Goal: Transaction & Acquisition: Obtain resource

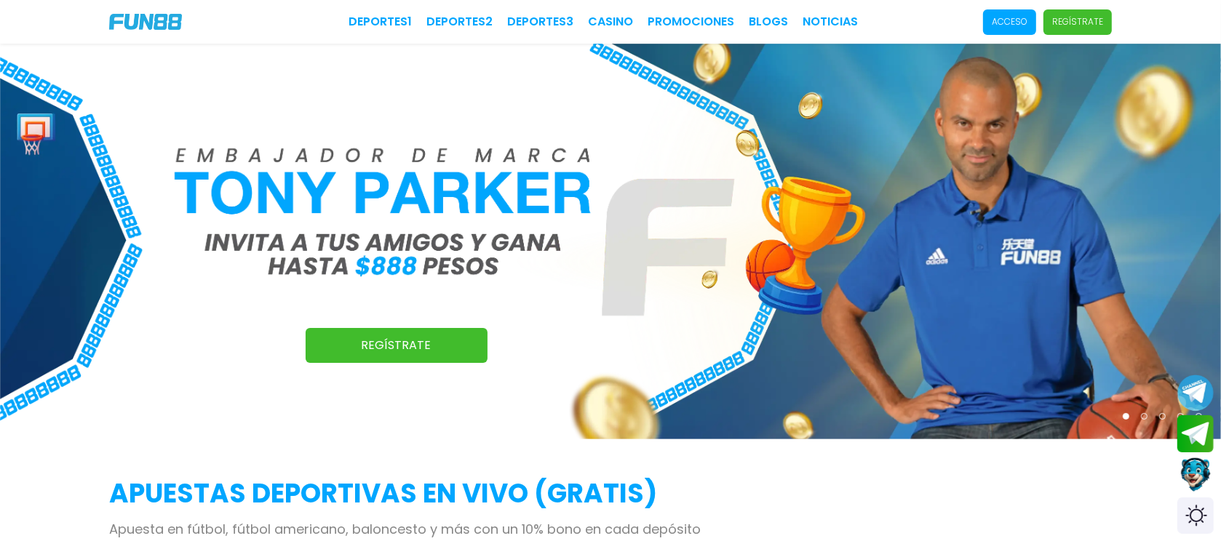
click at [998, 13] on span "Acceso" at bounding box center [1009, 21] width 53 height 25
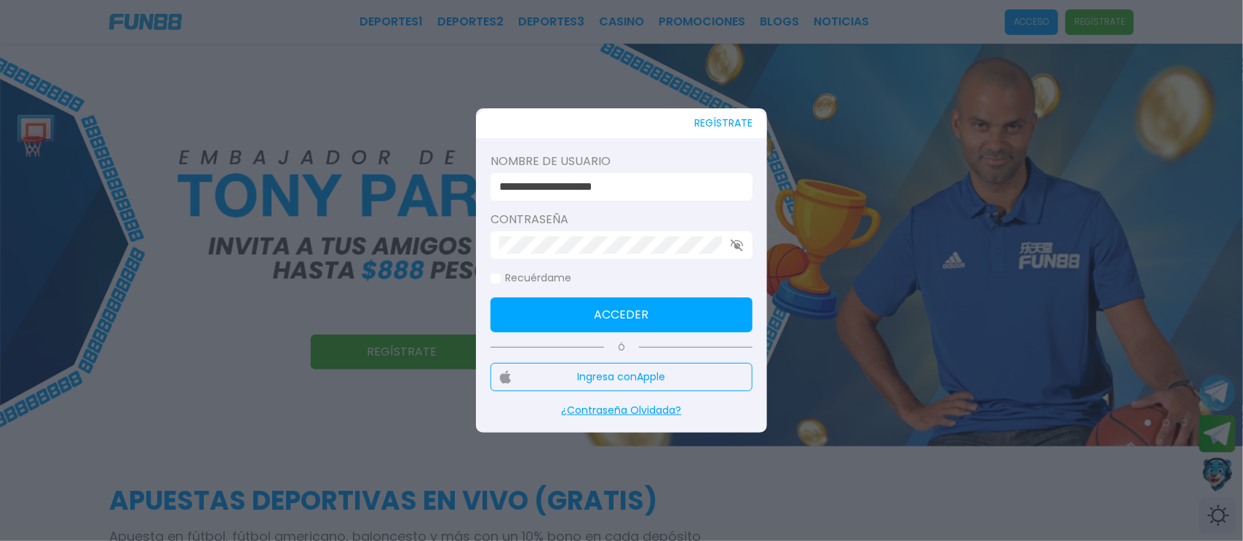
click at [611, 186] on input "**********" at bounding box center [617, 186] width 236 height 17
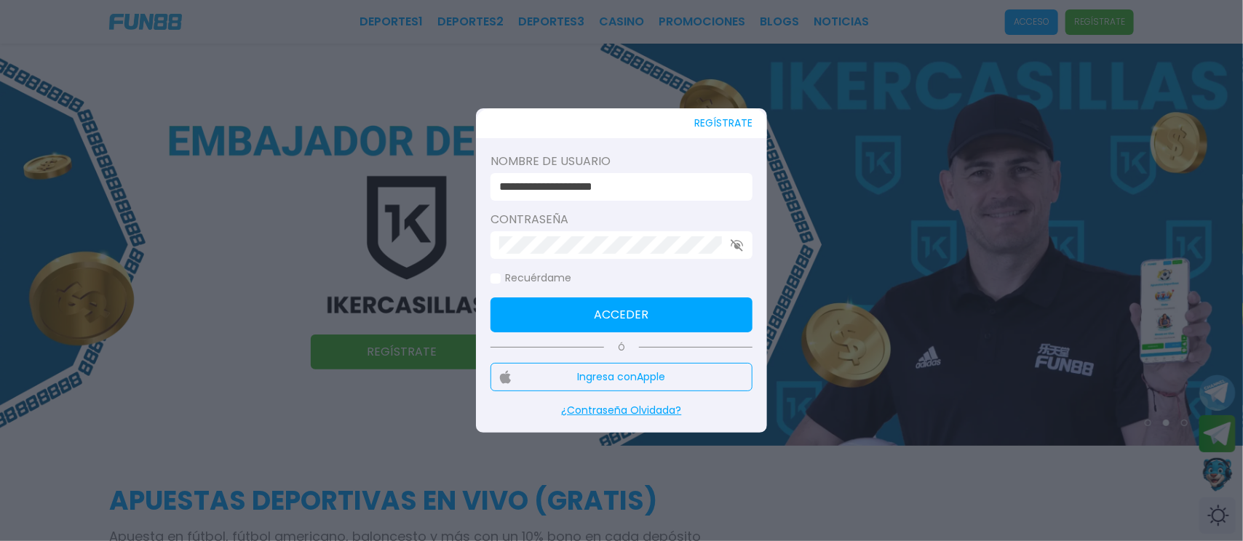
click at [552, 185] on input "**********" at bounding box center [617, 186] width 236 height 17
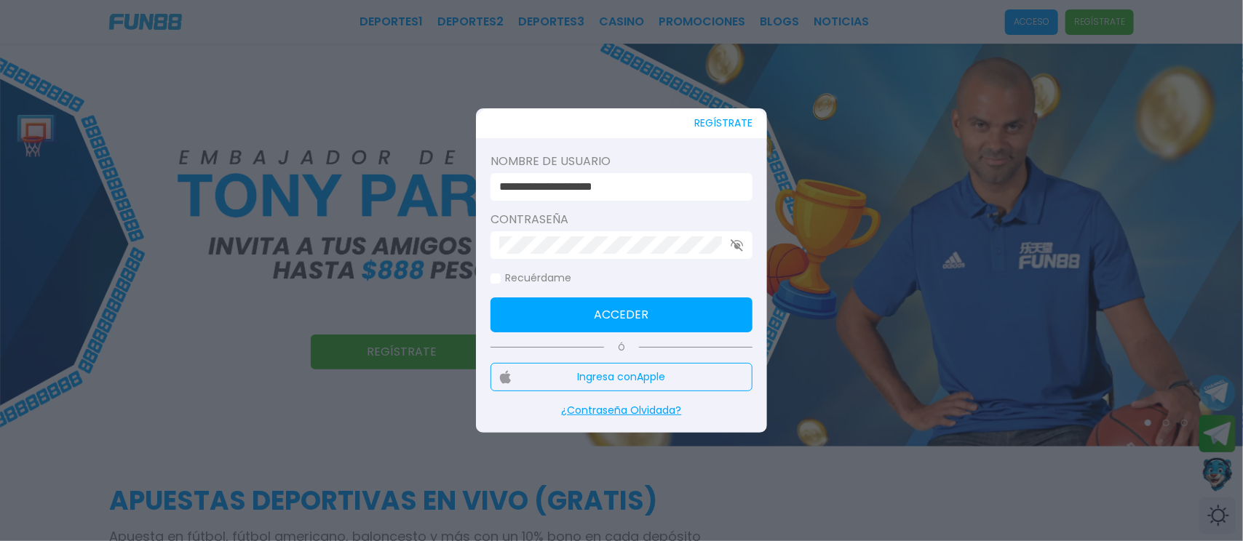
type input "**********"
click at [735, 247] on use "button" at bounding box center [737, 245] width 12 height 12
click at [632, 263] on form "**********" at bounding box center [622, 243] width 262 height 180
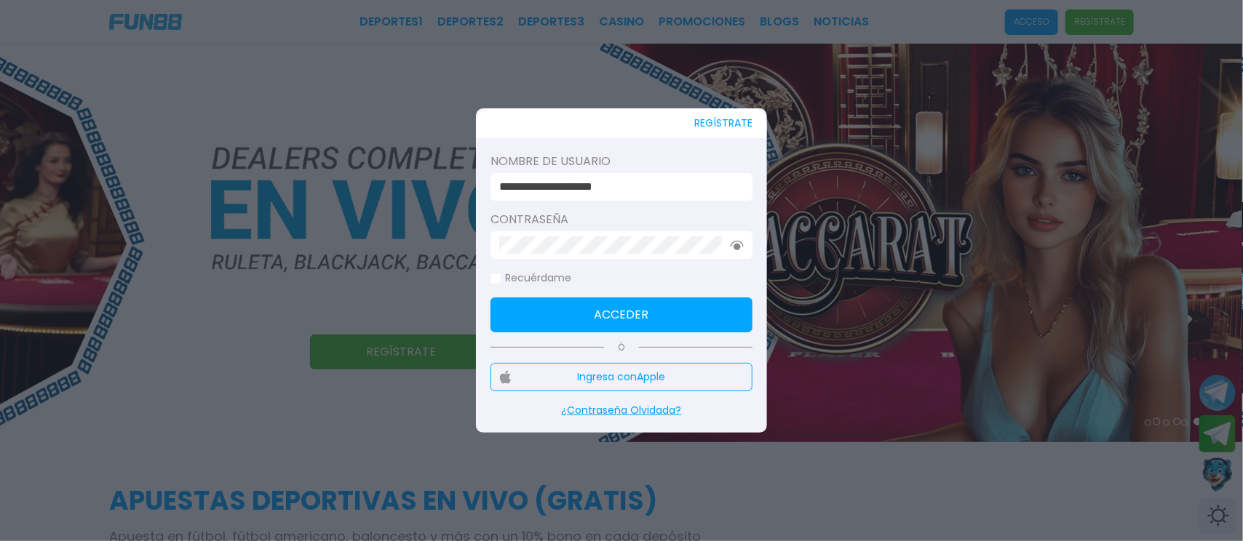
click at [675, 322] on button "Acceder" at bounding box center [622, 315] width 262 height 35
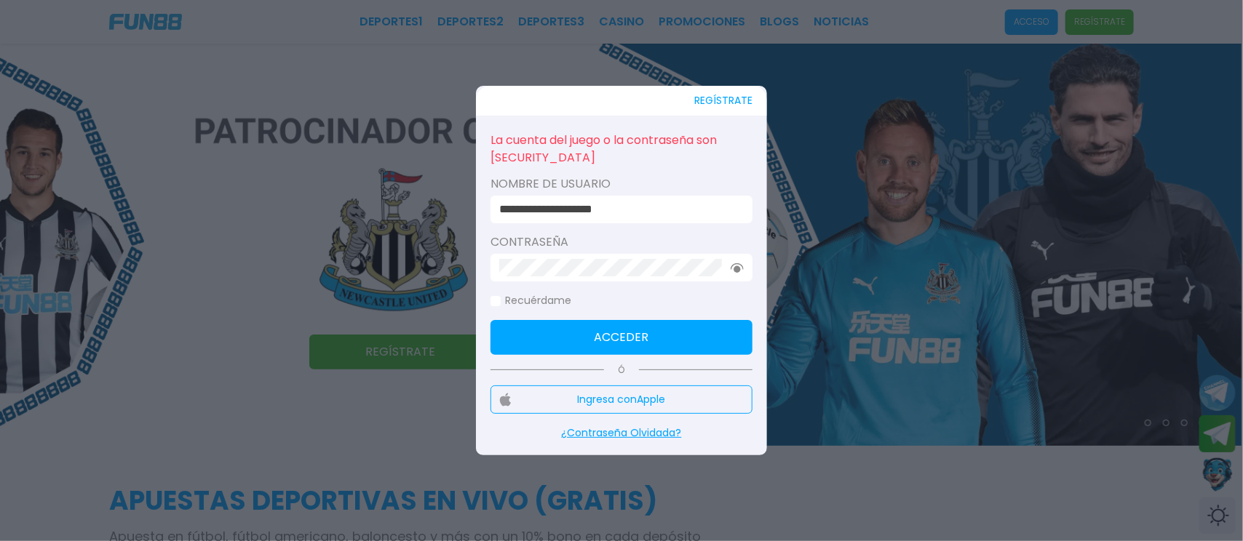
click at [571, 282] on form "**********" at bounding box center [622, 242] width 262 height 225
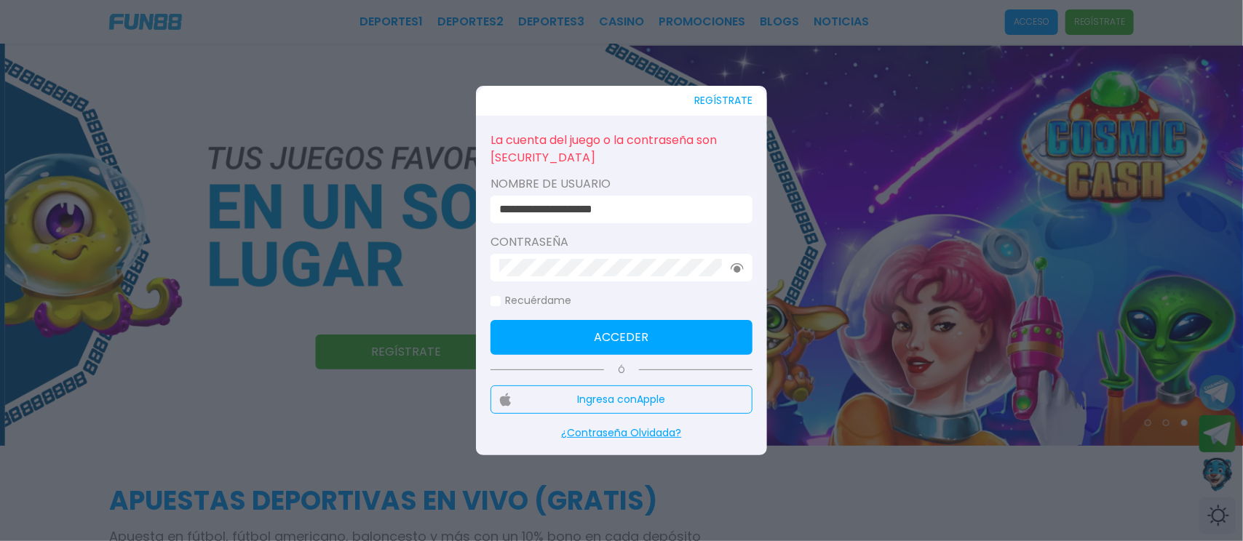
click button "Acceder" at bounding box center [622, 337] width 262 height 35
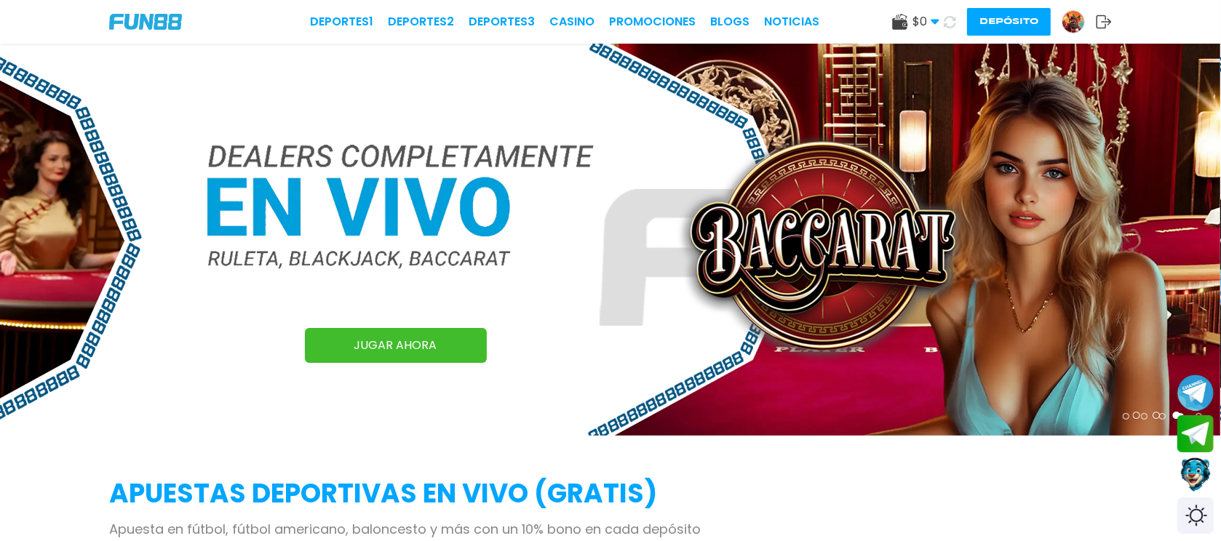
click at [940, 11] on div "$ 0 Dinero Real $ 0 Depósito Retiro Depósito" at bounding box center [1002, 22] width 220 height 28
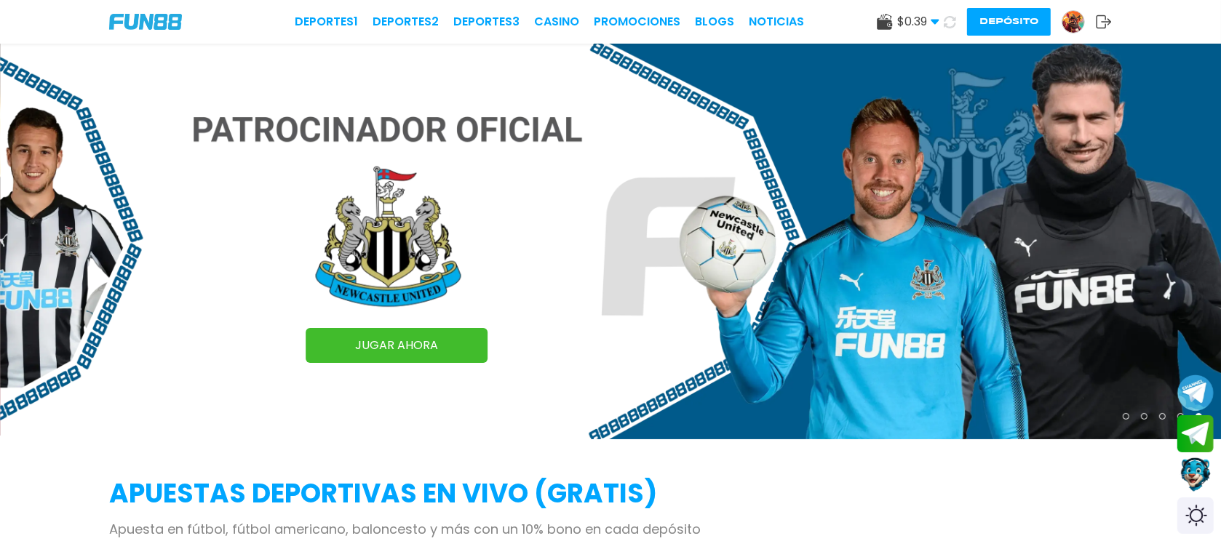
click at [938, 22] on icon at bounding box center [935, 21] width 9 height 9
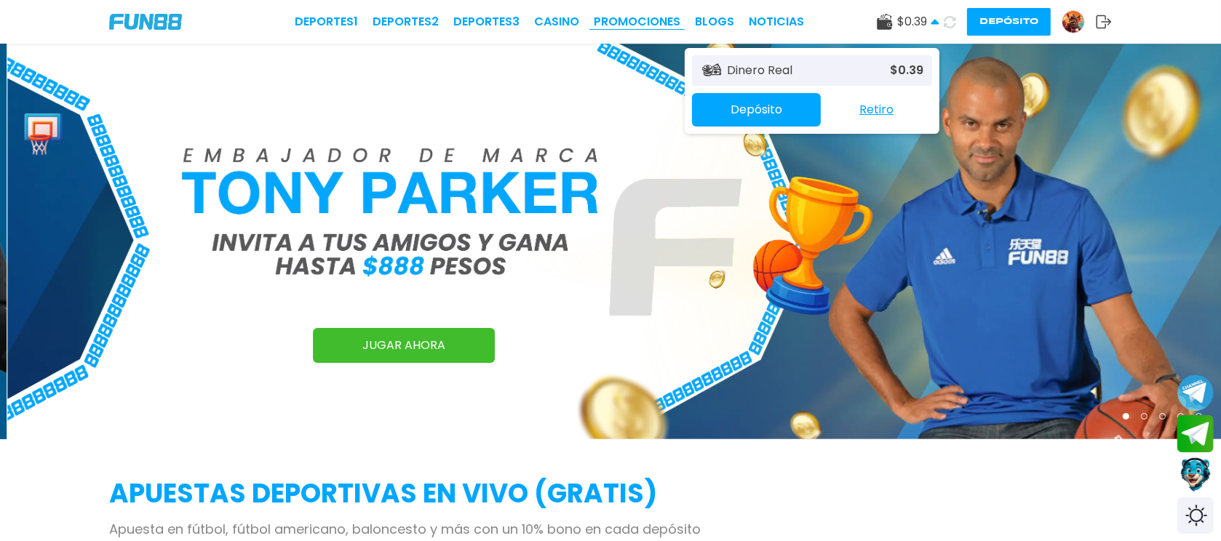
click at [664, 15] on link "Promociones" at bounding box center [637, 21] width 87 height 17
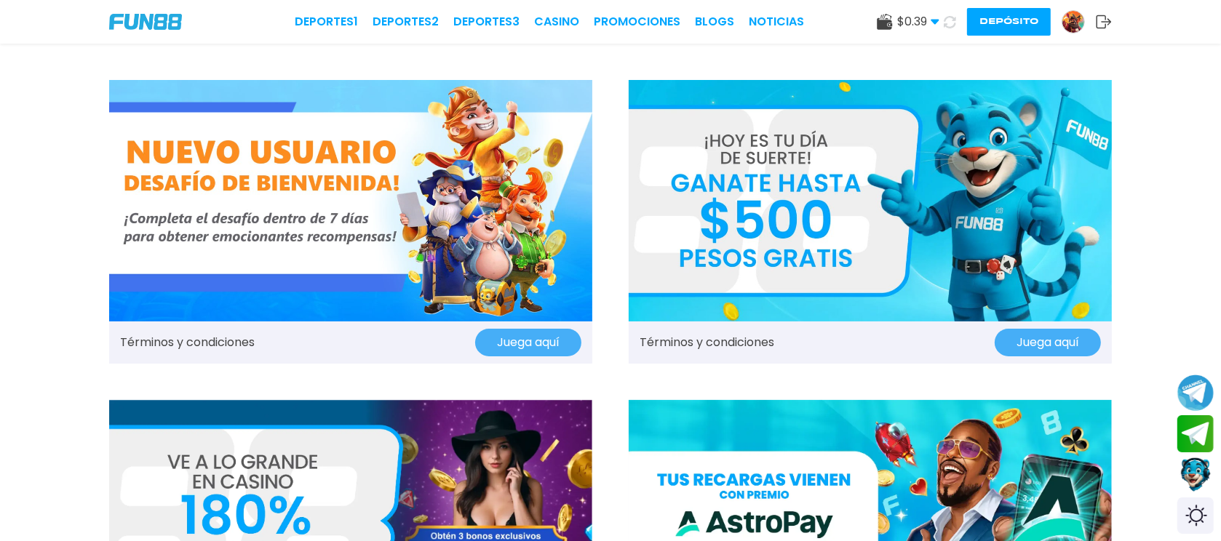
click at [737, 175] on img at bounding box center [870, 201] width 483 height 242
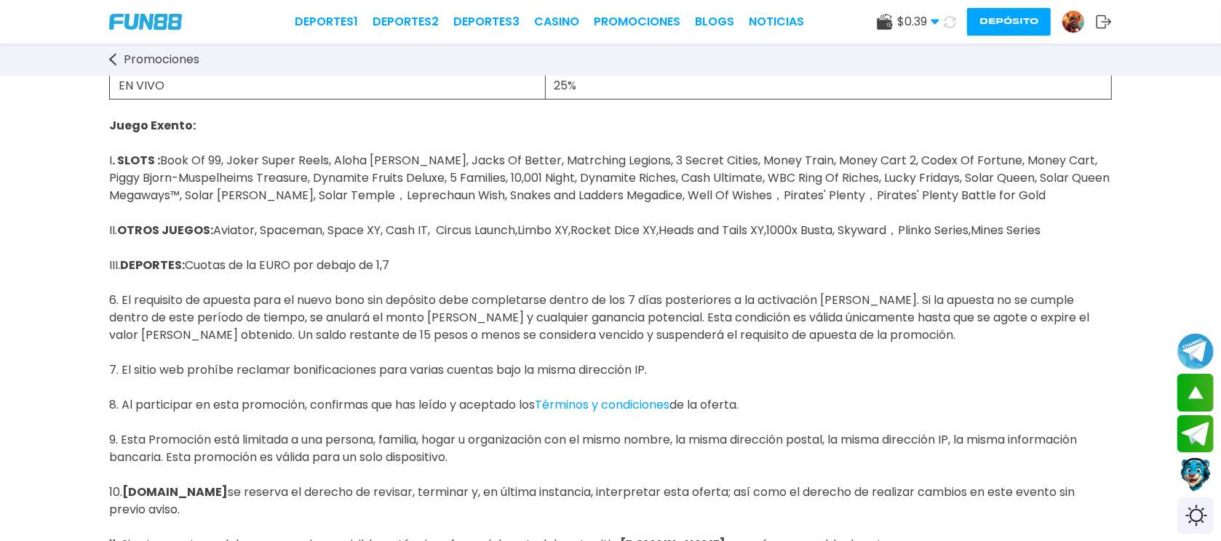
scroll to position [1164, 0]
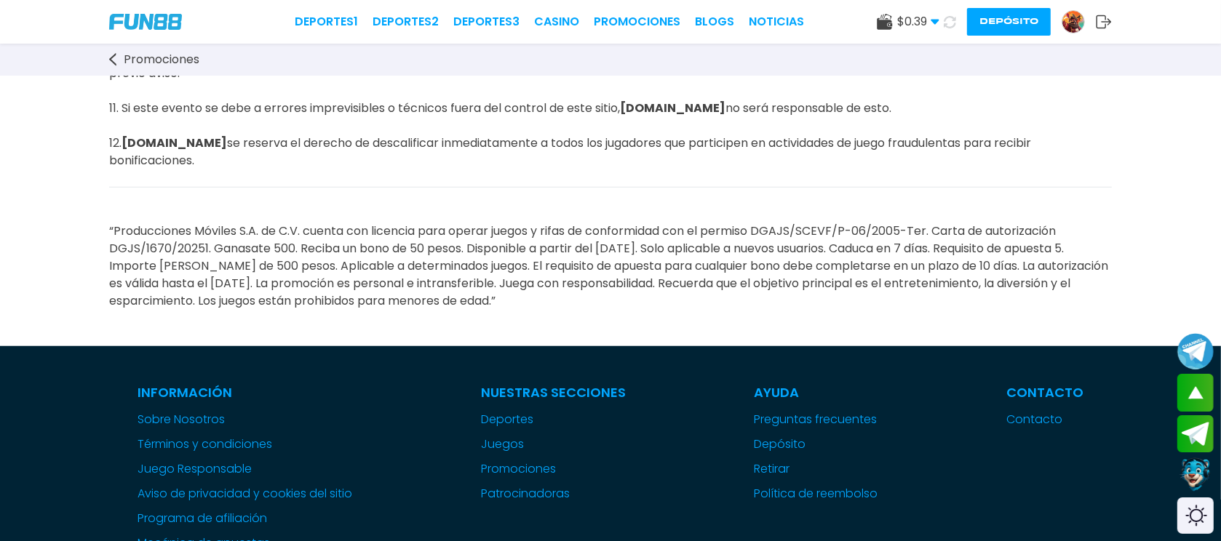
click at [1064, 20] on img at bounding box center [1074, 22] width 22 height 22
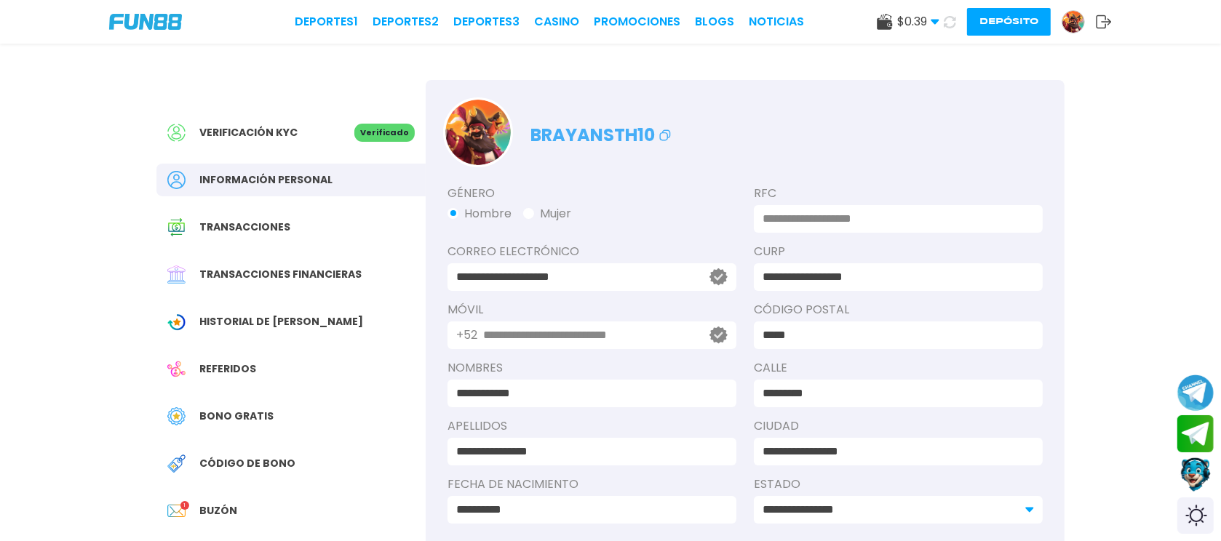
click at [269, 373] on div "Referidos" at bounding box center [290, 369] width 269 height 33
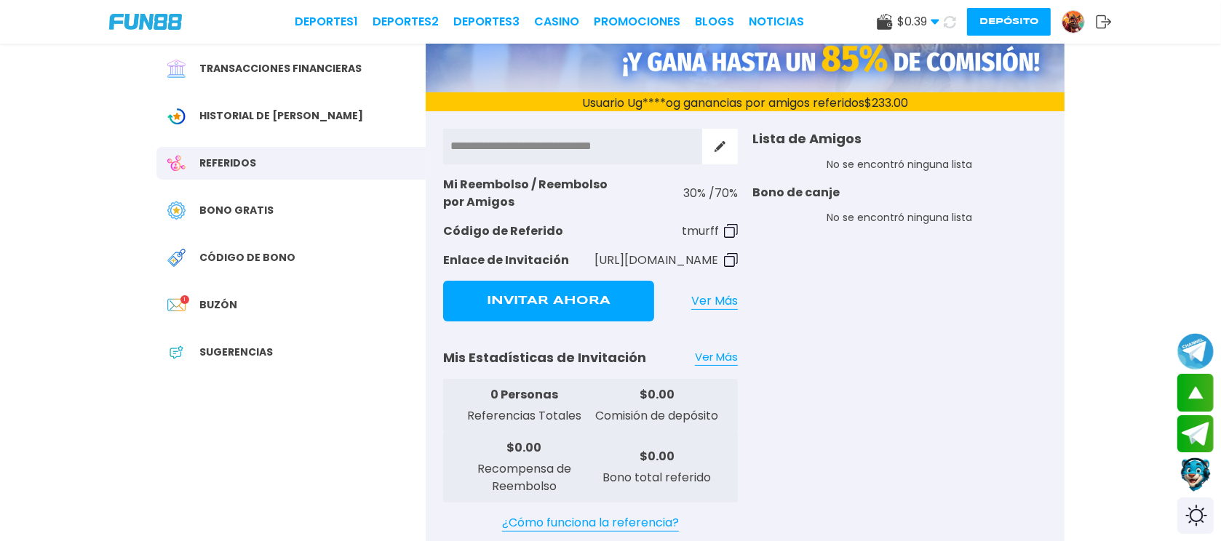
scroll to position [146, 0]
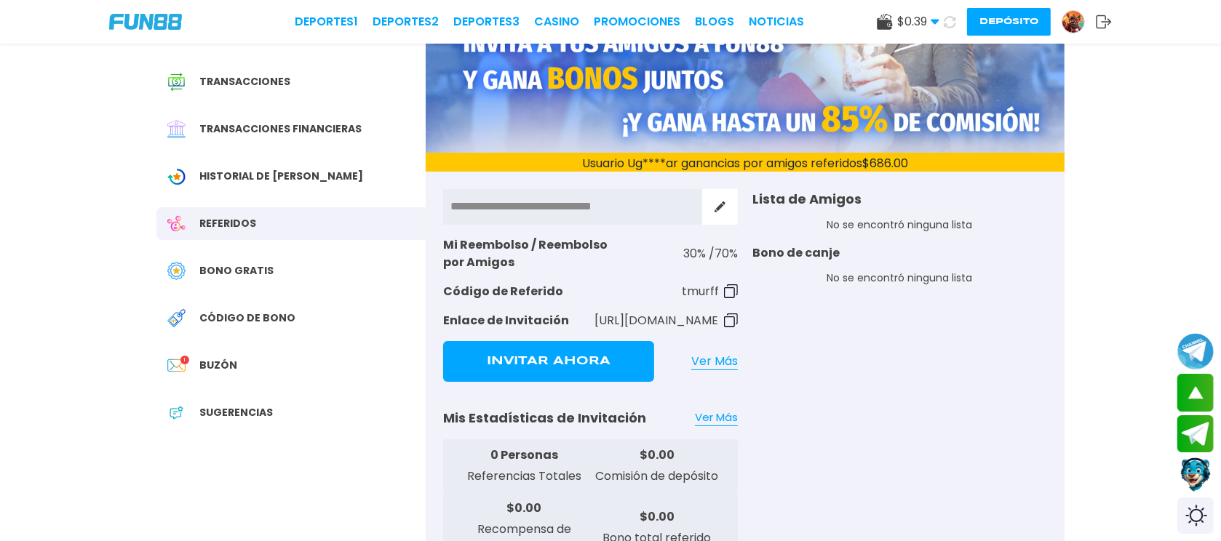
click at [662, 213] on input "**********" at bounding box center [572, 206] width 259 height 35
click at [723, 199] on button at bounding box center [720, 207] width 36 height 36
click at [698, 357] on span "Ver Más" at bounding box center [714, 361] width 47 height 17
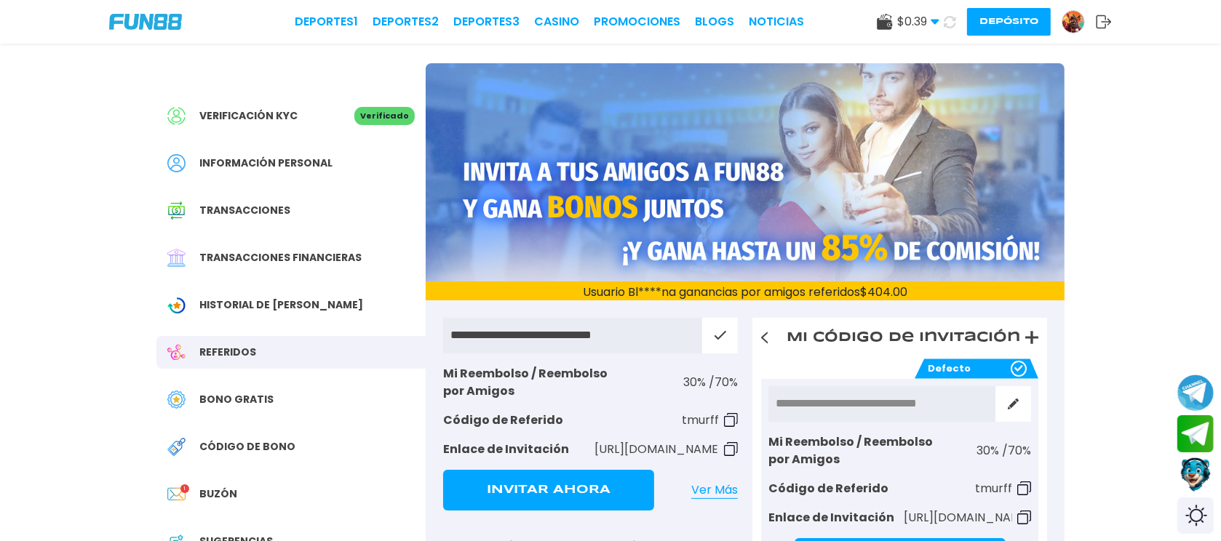
scroll to position [146, 0]
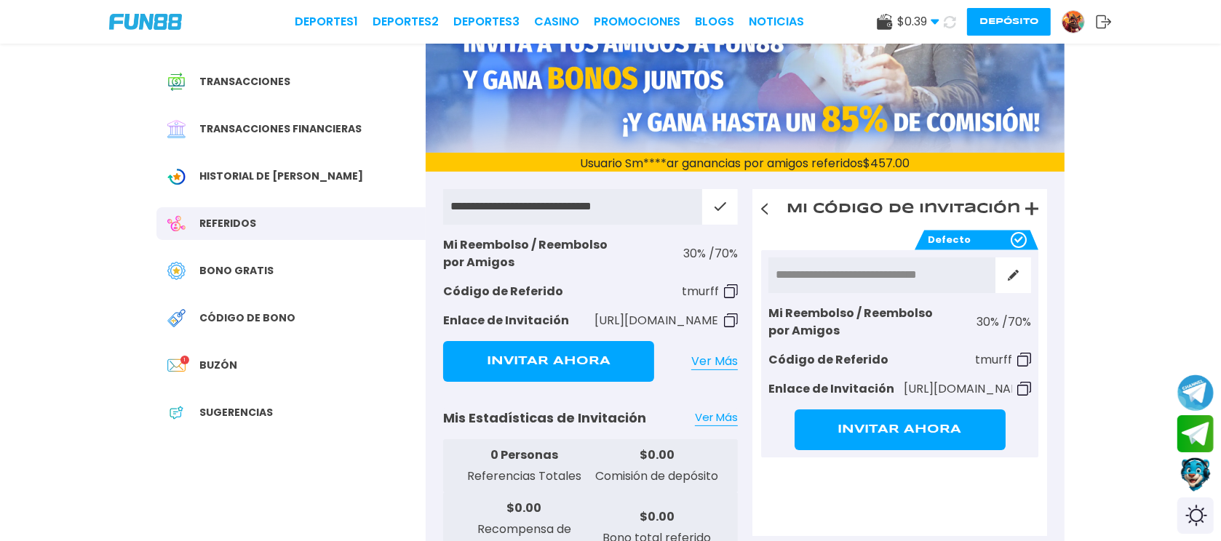
click at [1012, 205] on p "Mi Código de Invitación" at bounding box center [904, 209] width 234 height 20
click at [715, 223] on button at bounding box center [720, 207] width 36 height 36
click at [771, 214] on link at bounding box center [764, 209] width 25 height 36
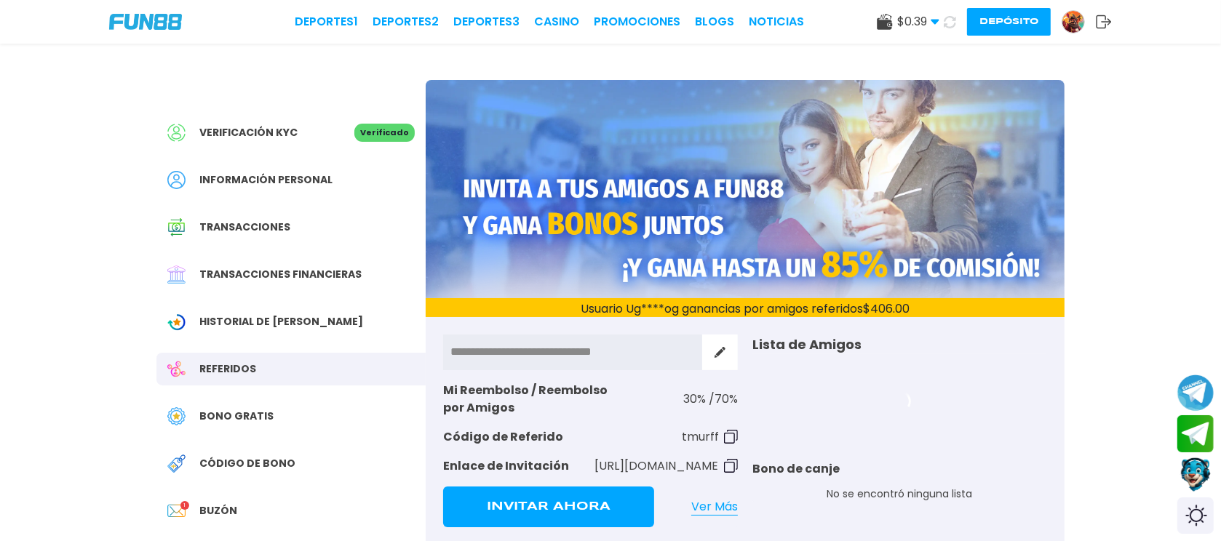
scroll to position [146, 0]
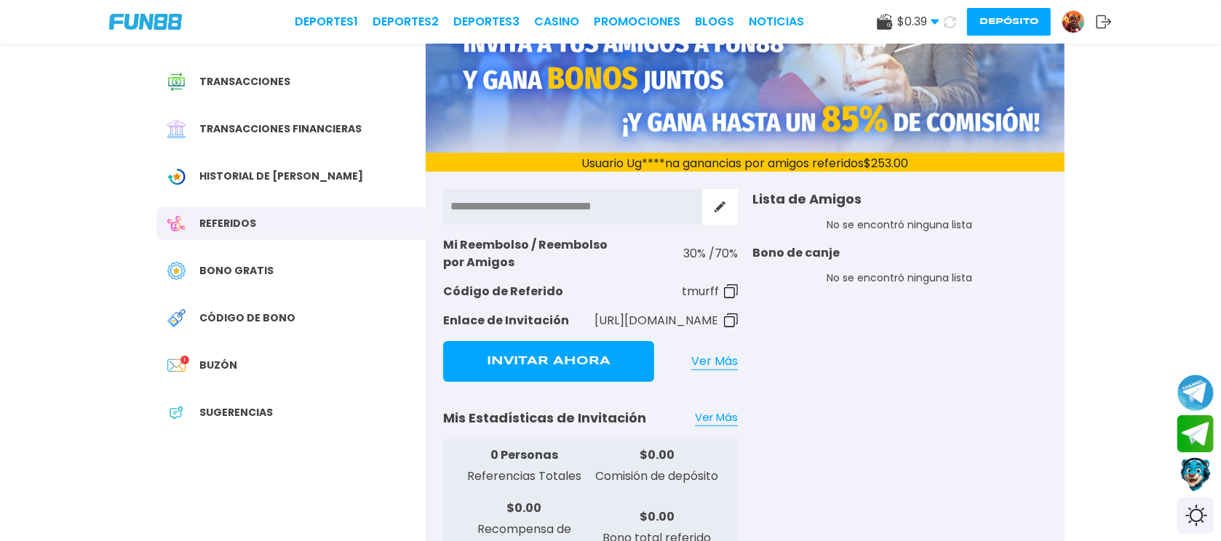
click at [250, 271] on span "Bono Gratis" at bounding box center [236, 270] width 74 height 15
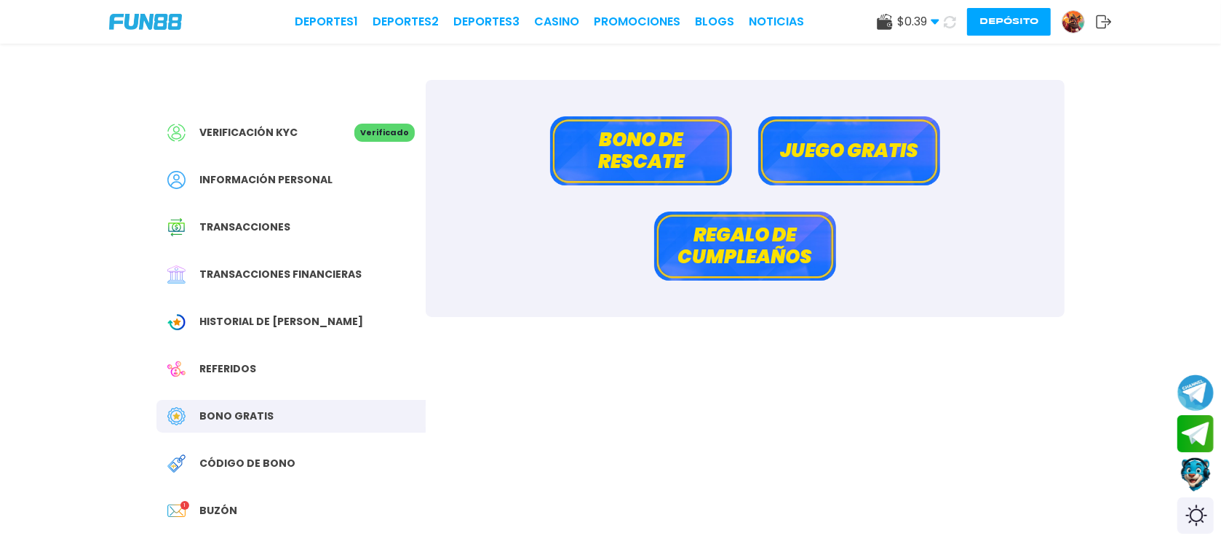
scroll to position [146, 0]
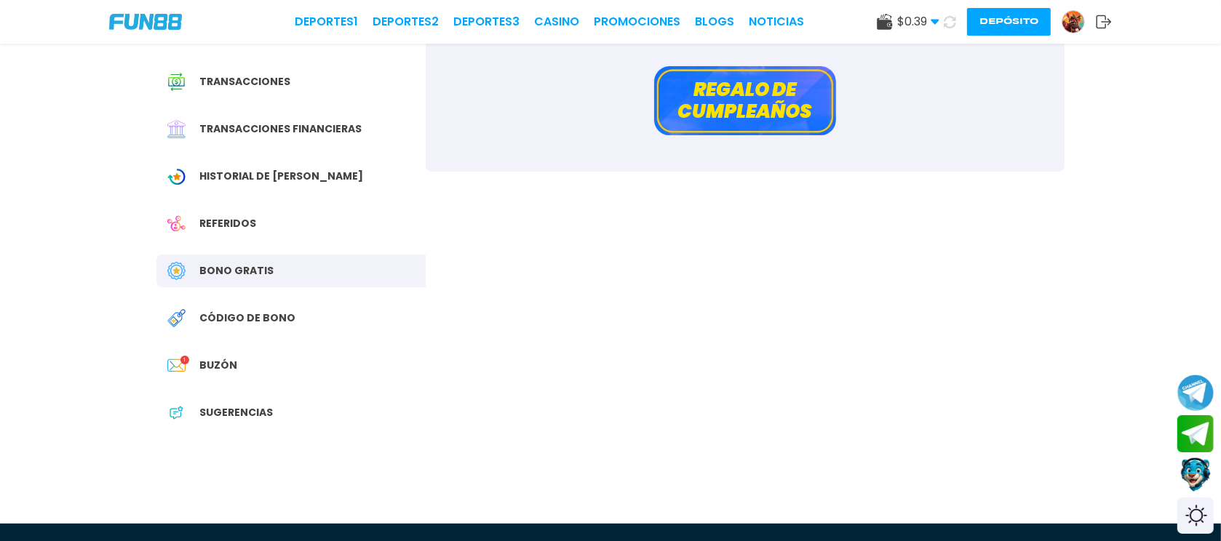
click at [262, 301] on div "Verificación KYC Verificado Información personal Transacciones Transacciones fi…" at bounding box center [290, 208] width 269 height 546
click at [263, 313] on span "Código de bono" at bounding box center [247, 318] width 96 height 15
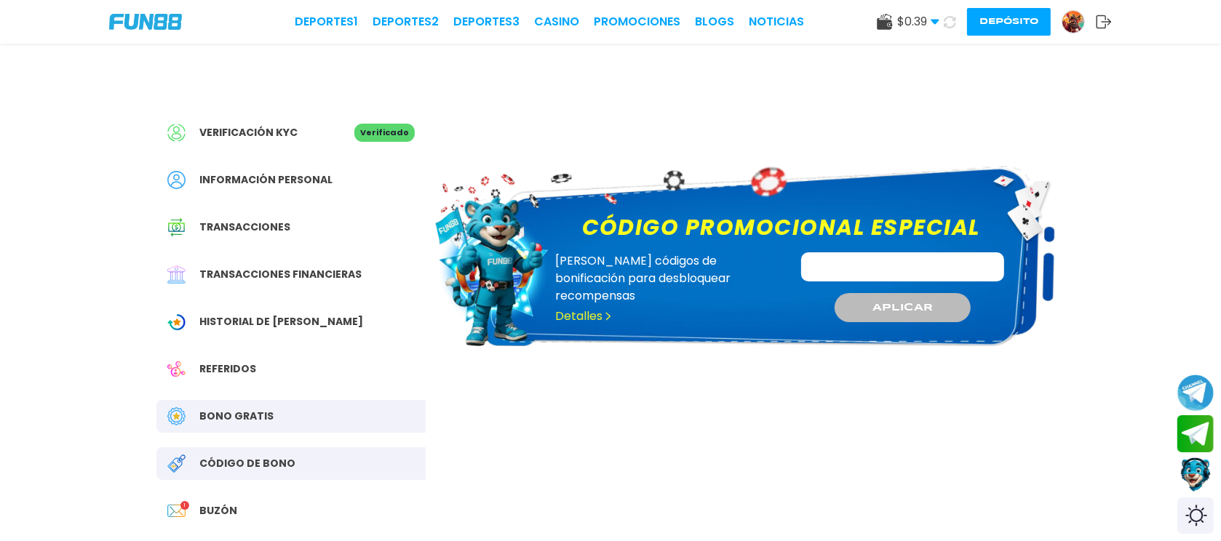
click at [282, 319] on span "Historial de [PERSON_NAME]" at bounding box center [281, 321] width 164 height 15
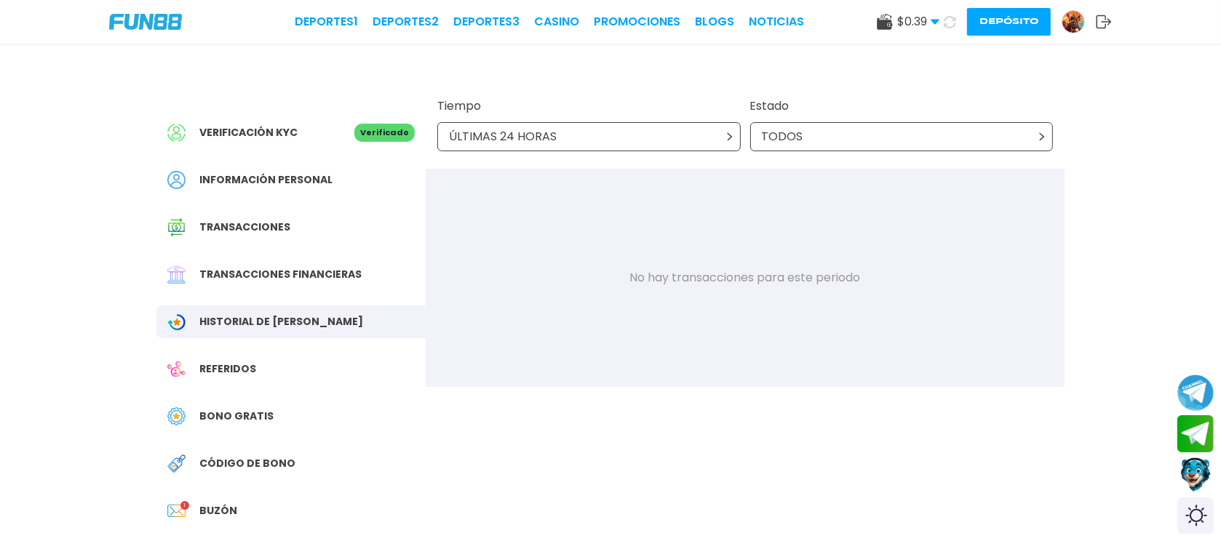
click at [281, 378] on div "Referidos" at bounding box center [290, 369] width 269 height 33
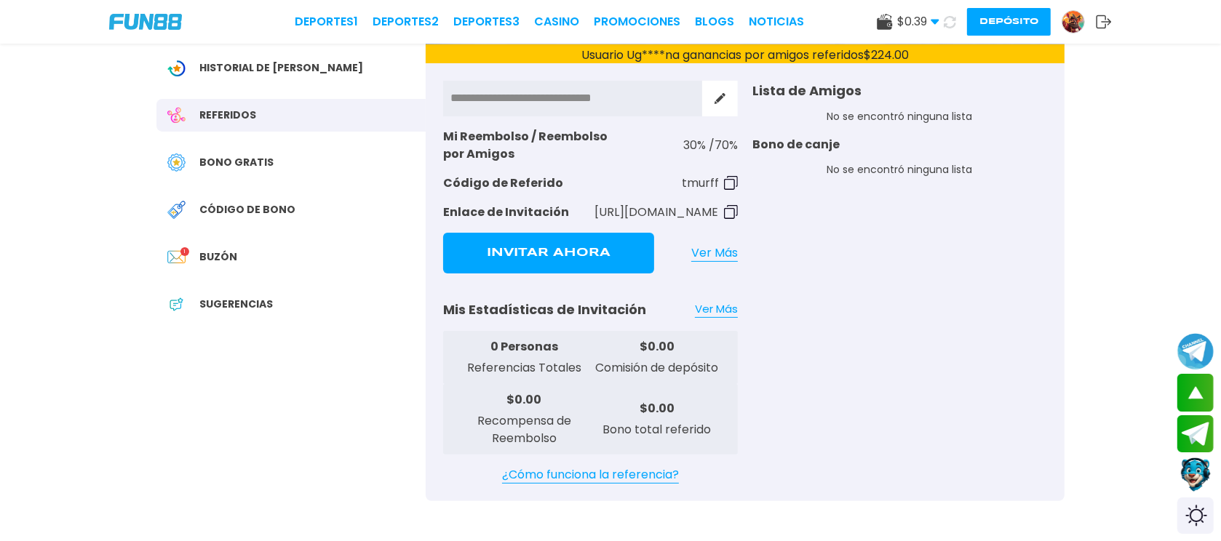
scroll to position [146, 0]
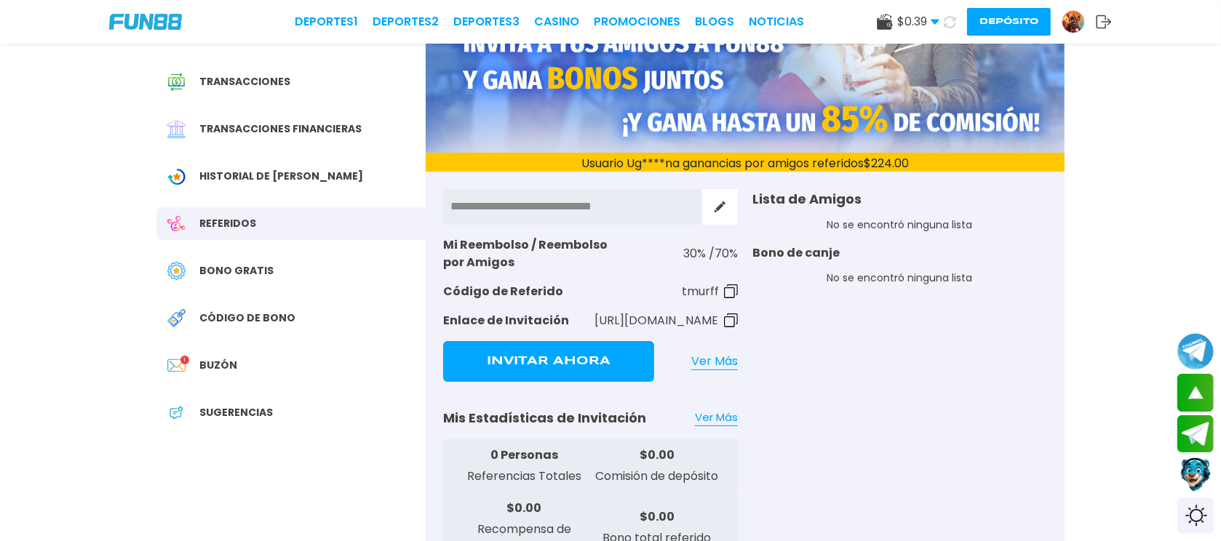
click at [268, 280] on div "Bono Gratis" at bounding box center [290, 271] width 269 height 33
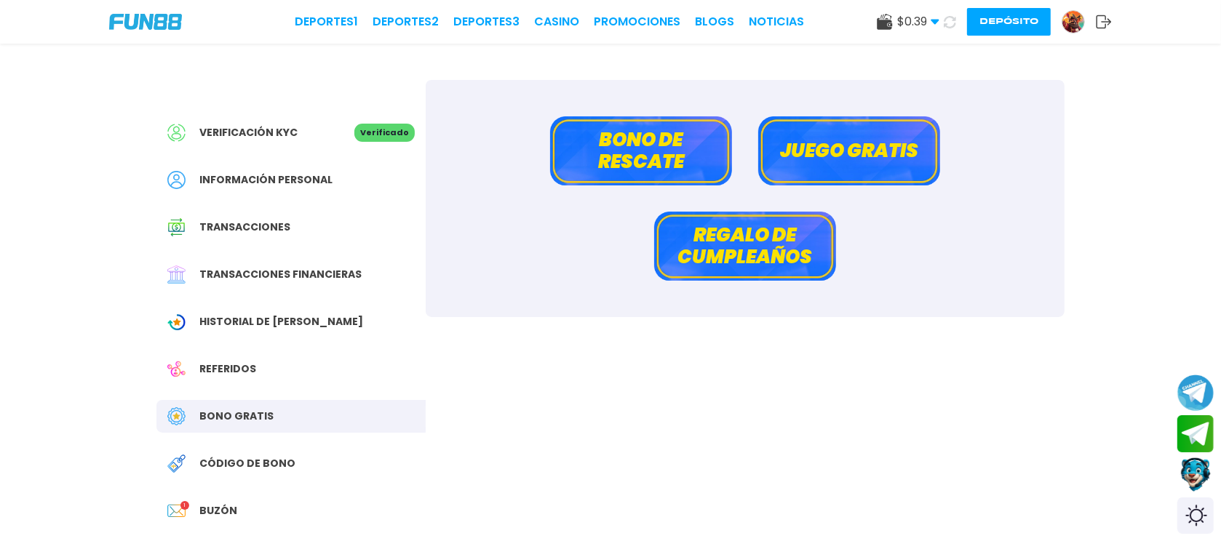
click at [820, 158] on button "Juego gratis" at bounding box center [849, 150] width 182 height 69
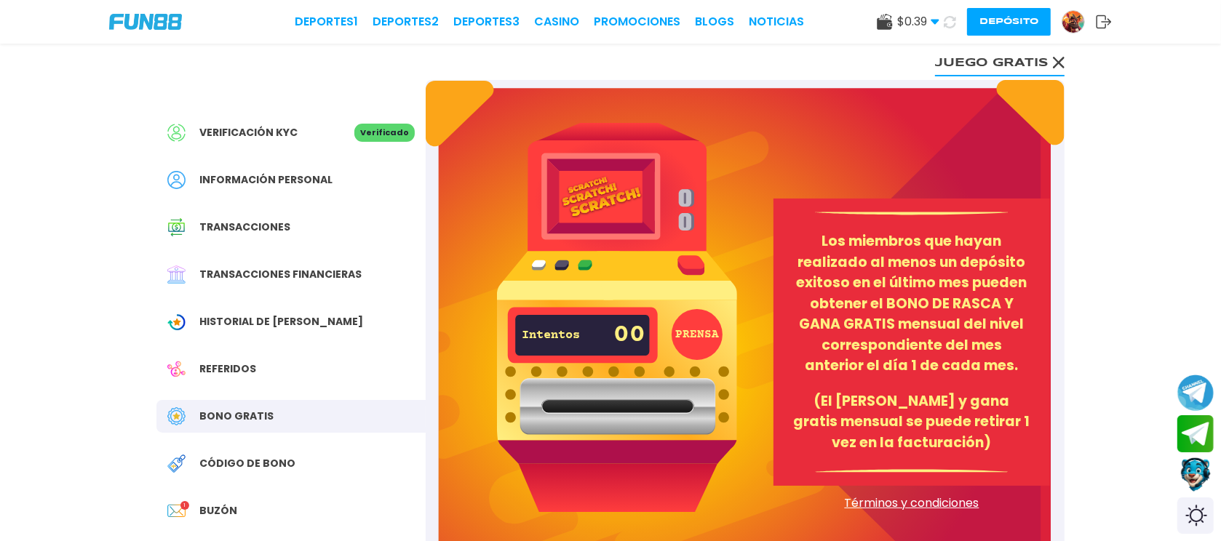
click at [1020, 60] on button "Juego gratis" at bounding box center [1000, 61] width 130 height 29
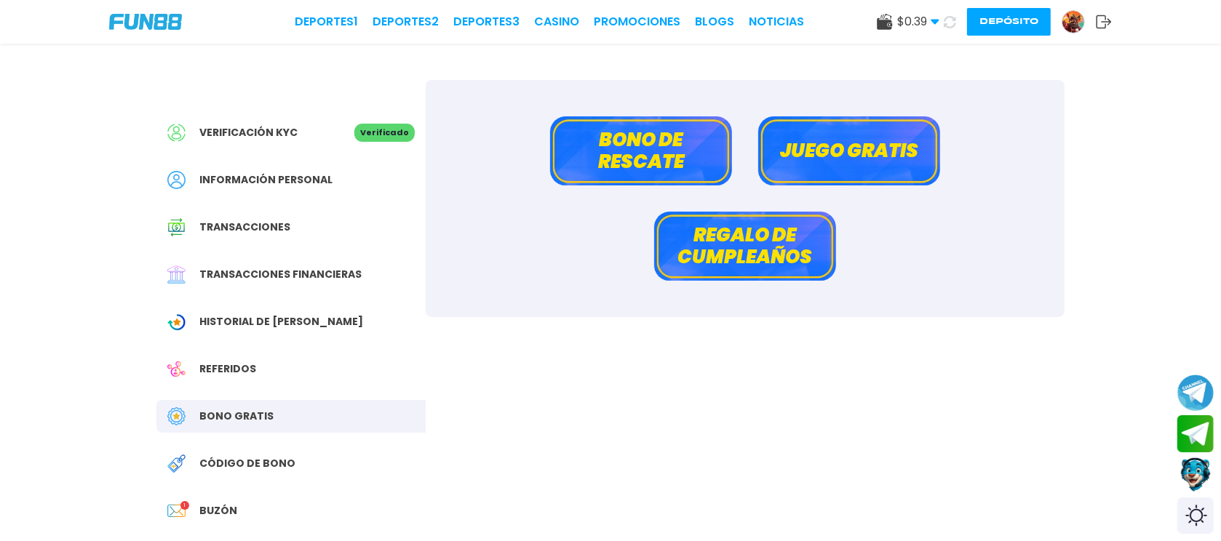
click at [701, 147] on button "Bono de rescate" at bounding box center [641, 150] width 182 height 69
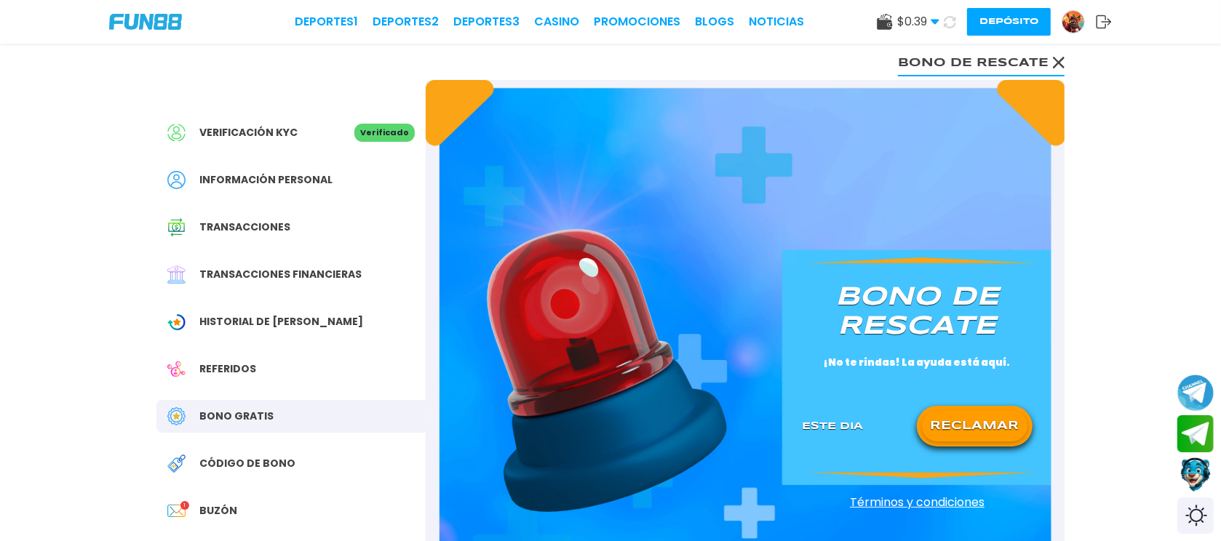
click at [992, 400] on div "[PERSON_NAME] de rescate ¡No te rindas! La ayuda está aquí. Este Dia RECLAMAR" at bounding box center [918, 363] width 266 height 197
click at [815, 416] on div "Este Dia RECLAMAR" at bounding box center [917, 426] width 231 height 41
click at [825, 426] on p "Este Dia" at bounding box center [832, 426] width 61 height 15
click at [926, 418] on button "RECLAMAR" at bounding box center [975, 426] width 106 height 31
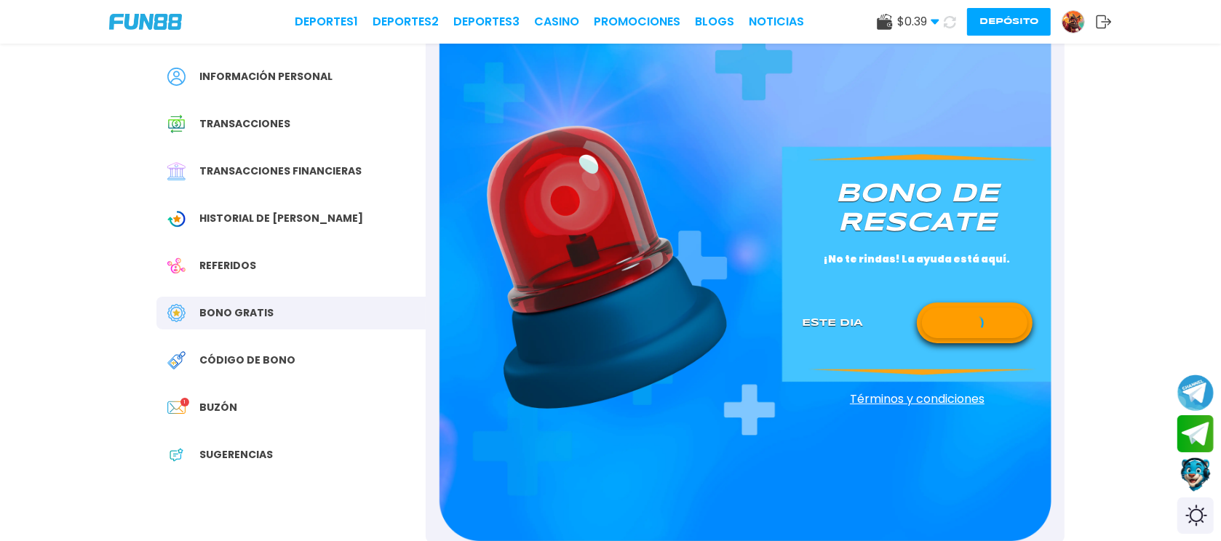
scroll to position [146, 0]
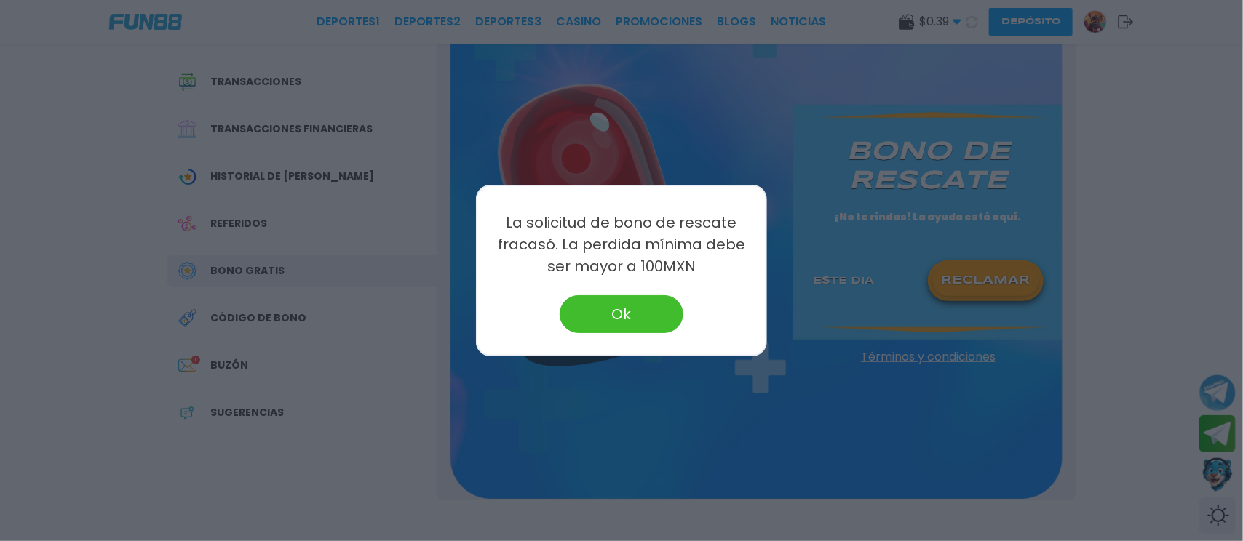
click at [629, 311] on button "Ok" at bounding box center [622, 314] width 124 height 38
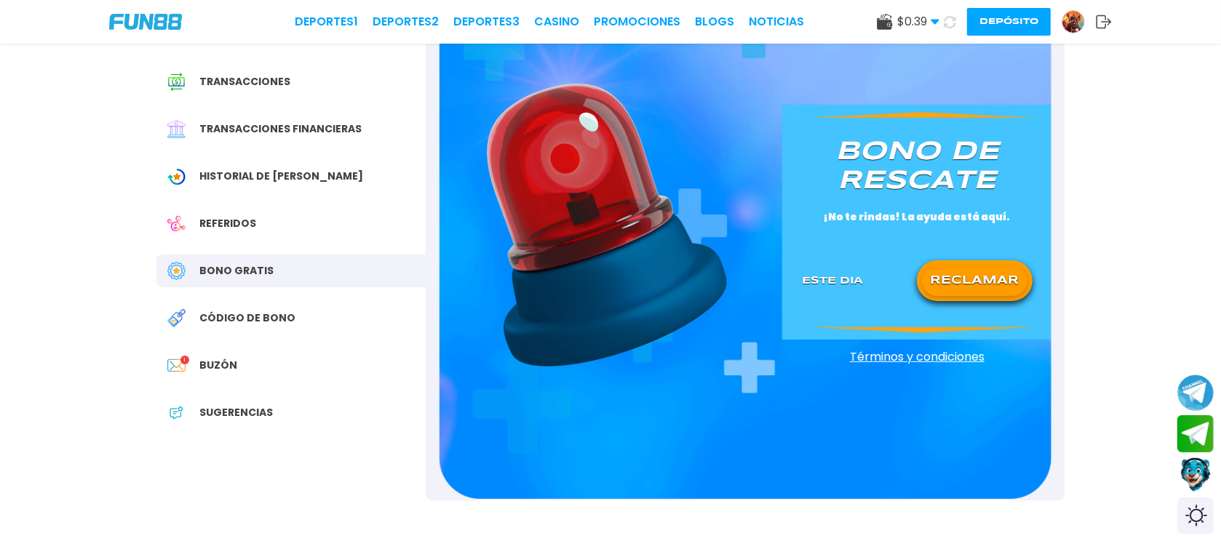
click at [245, 281] on div "Bono Gratis" at bounding box center [290, 271] width 269 height 33
click at [245, 279] on div "Bono Gratis" at bounding box center [290, 271] width 269 height 33
click at [254, 314] on span "Código de bono" at bounding box center [247, 318] width 96 height 15
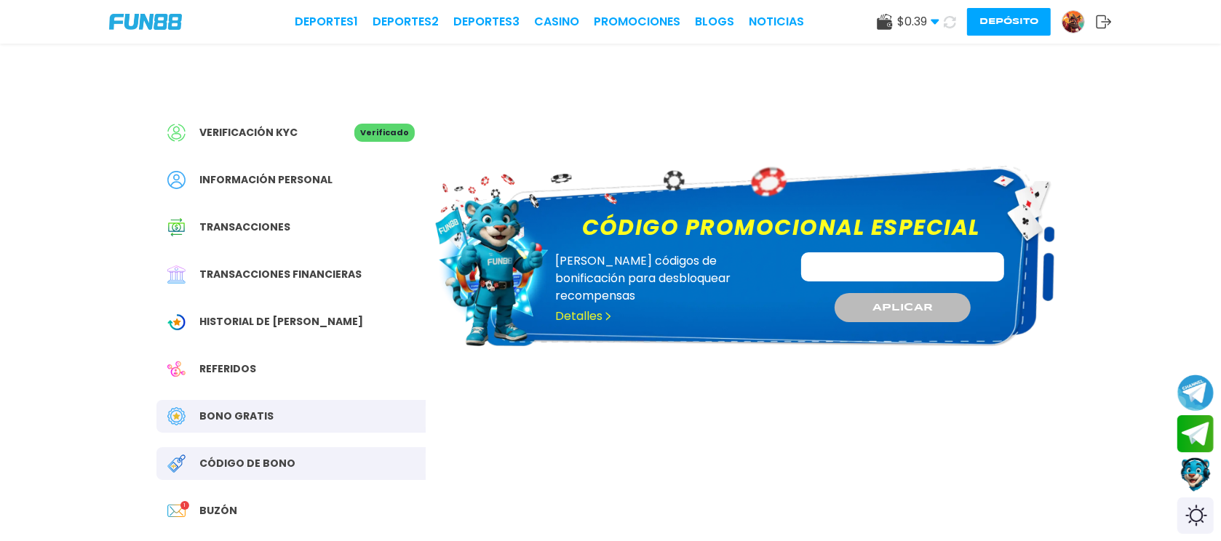
click at [942, 258] on input "Código promocional especial" at bounding box center [903, 267] width 204 height 29
click at [552, 297] on p "[PERSON_NAME] códigos de bonificación para desbloquear recompensas Detalles" at bounding box center [669, 289] width 244 height 73
click at [561, 308] on link "Detalles" at bounding box center [583, 316] width 57 height 17
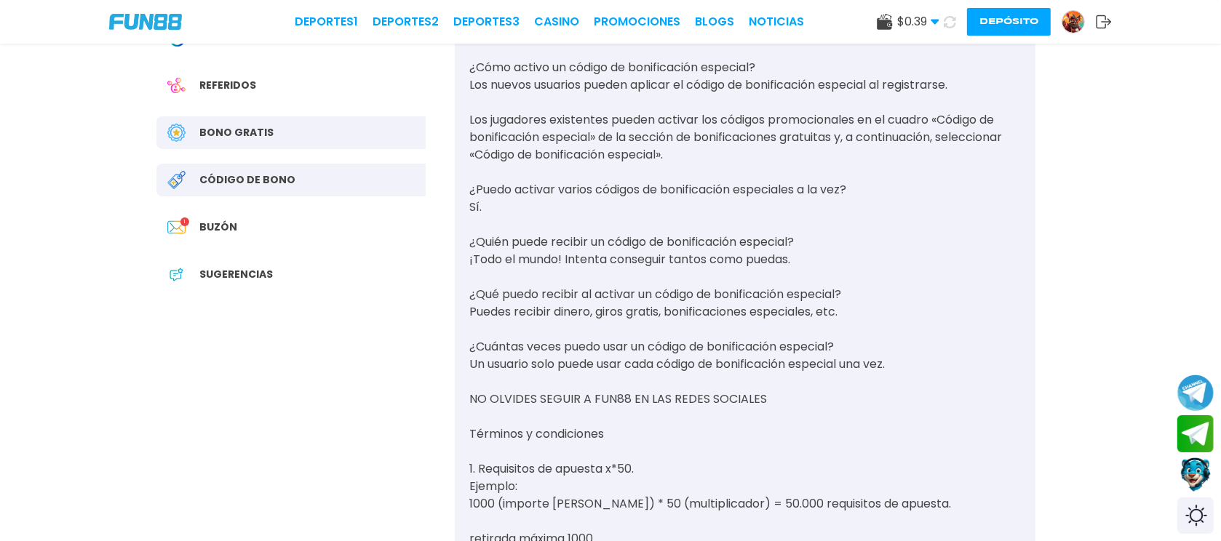
scroll to position [291, 0]
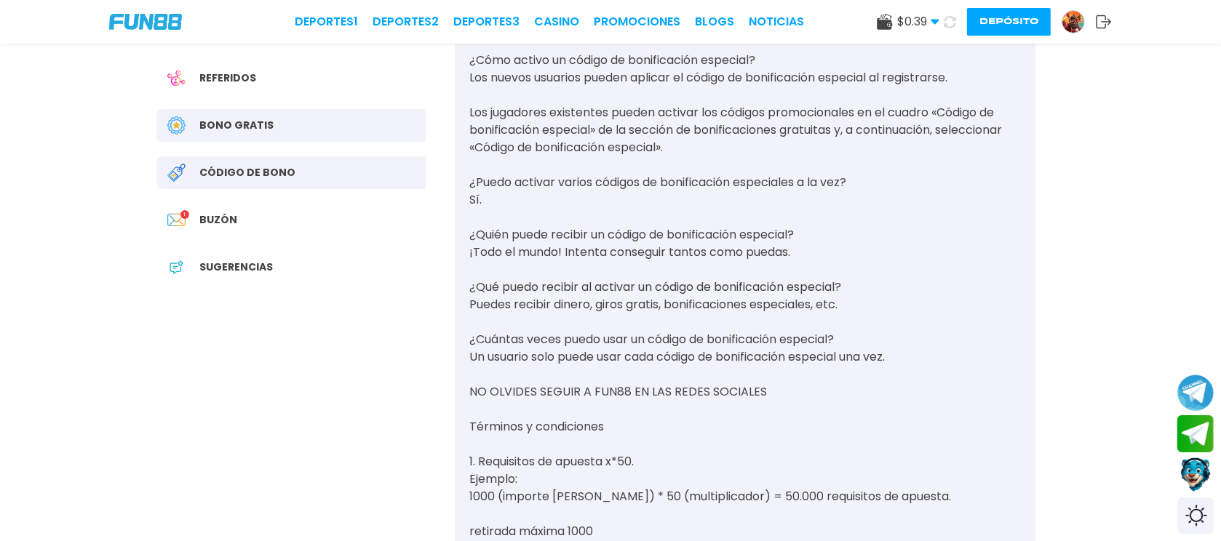
click at [204, 210] on div "Buzón 1" at bounding box center [290, 220] width 269 height 33
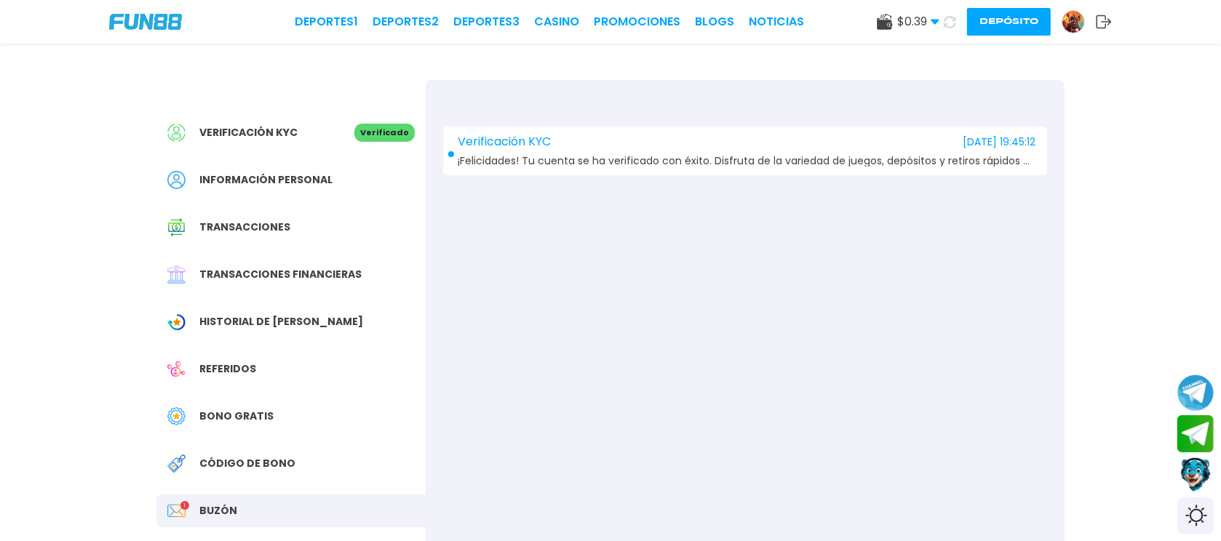
click at [287, 179] on span "Información personal" at bounding box center [265, 179] width 133 height 15
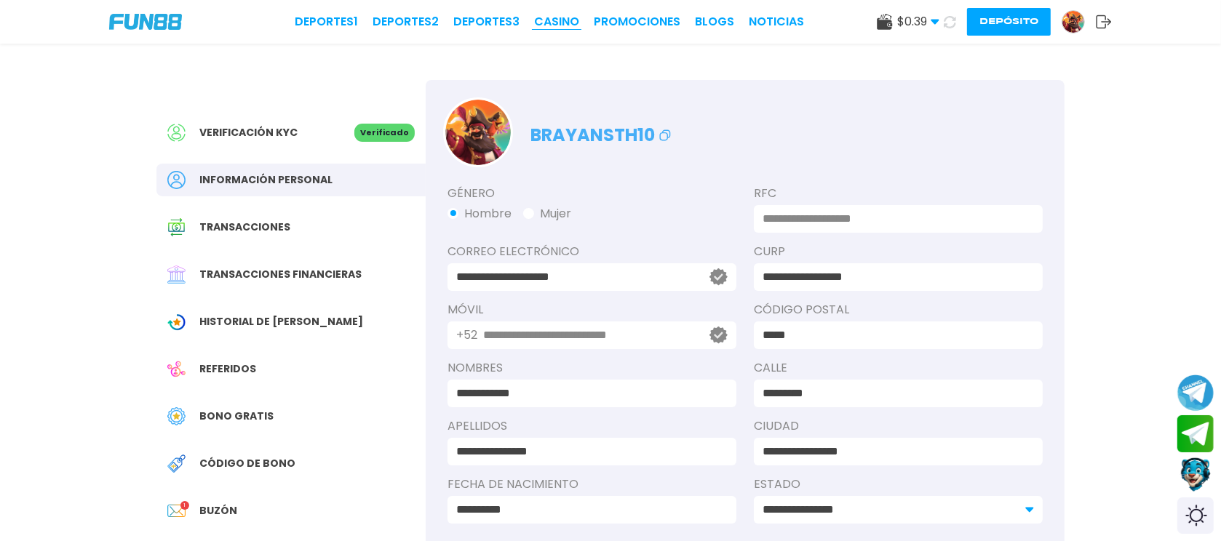
click at [562, 17] on link "CASINO" at bounding box center [556, 21] width 45 height 17
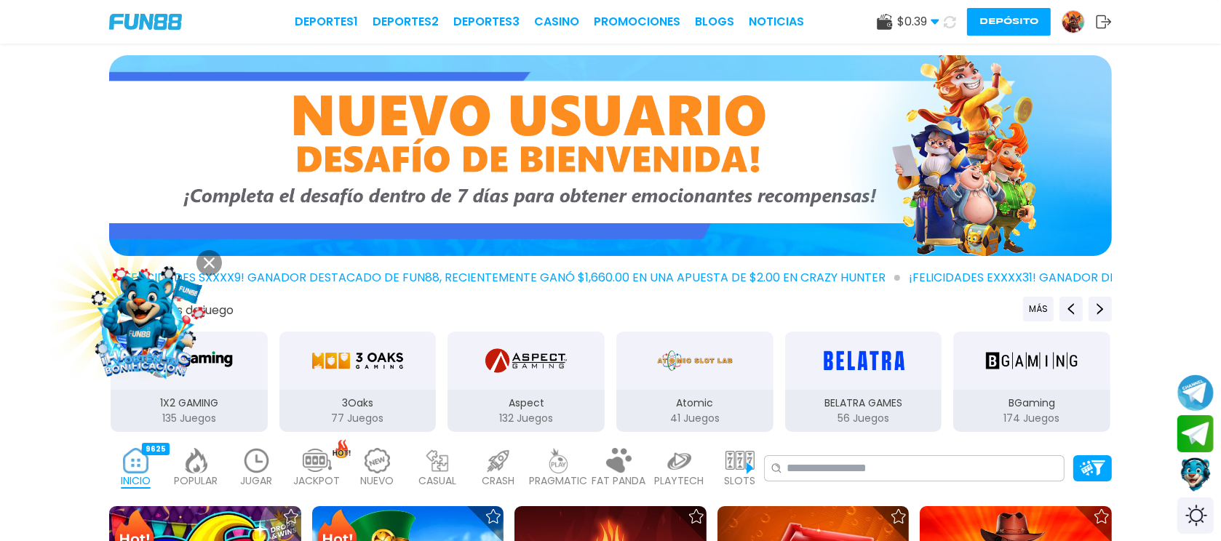
click at [547, 72] on img at bounding box center [610, 155] width 1003 height 201
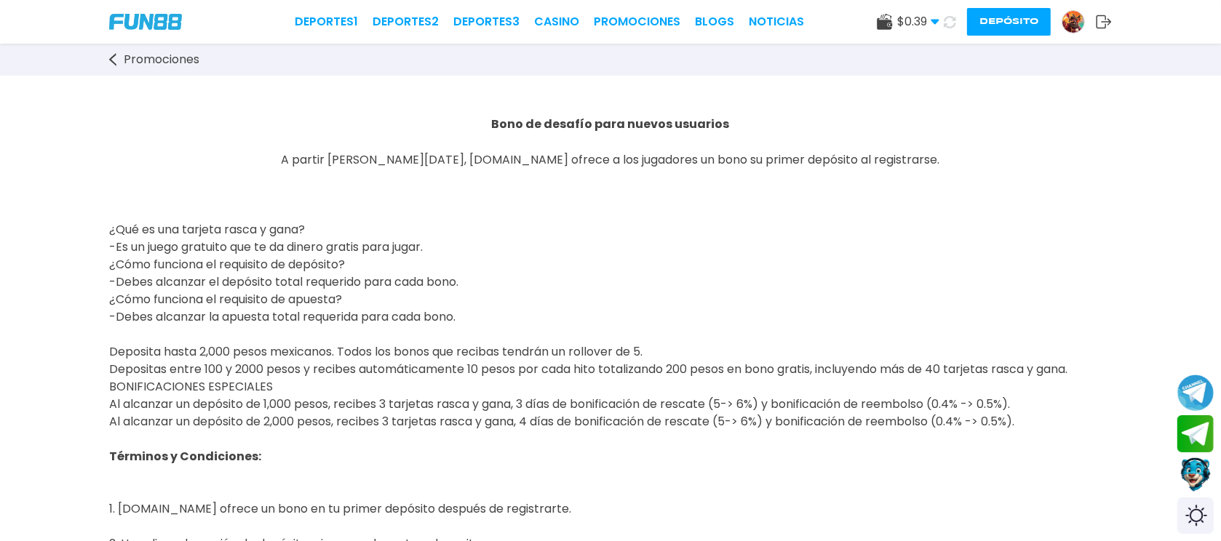
scroll to position [146, 0]
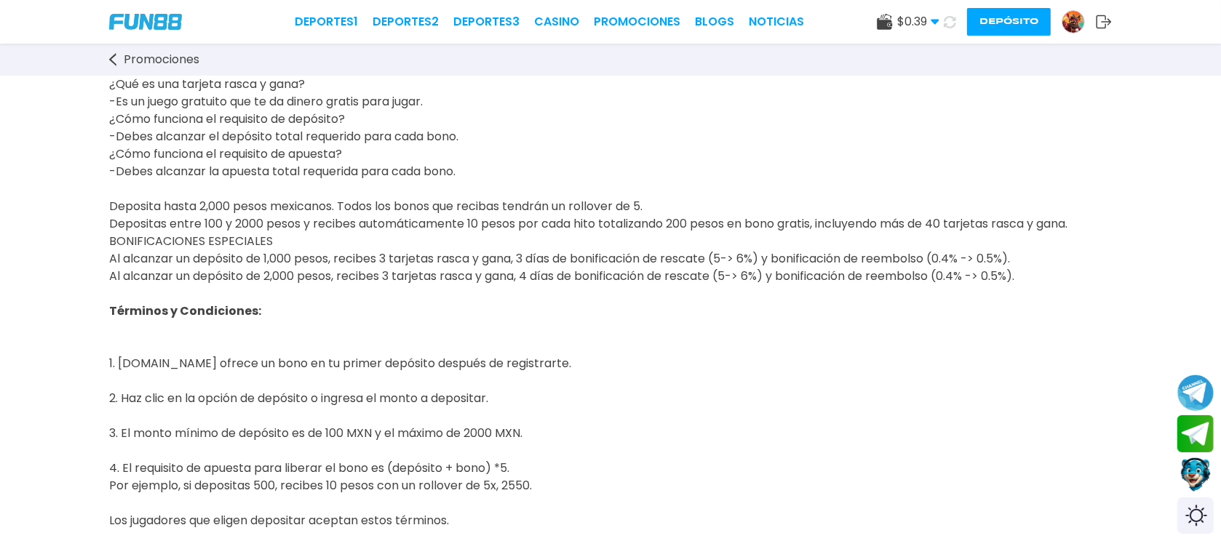
click at [1068, 21] on img at bounding box center [1074, 22] width 22 height 22
